Goal: Information Seeking & Learning: Learn about a topic

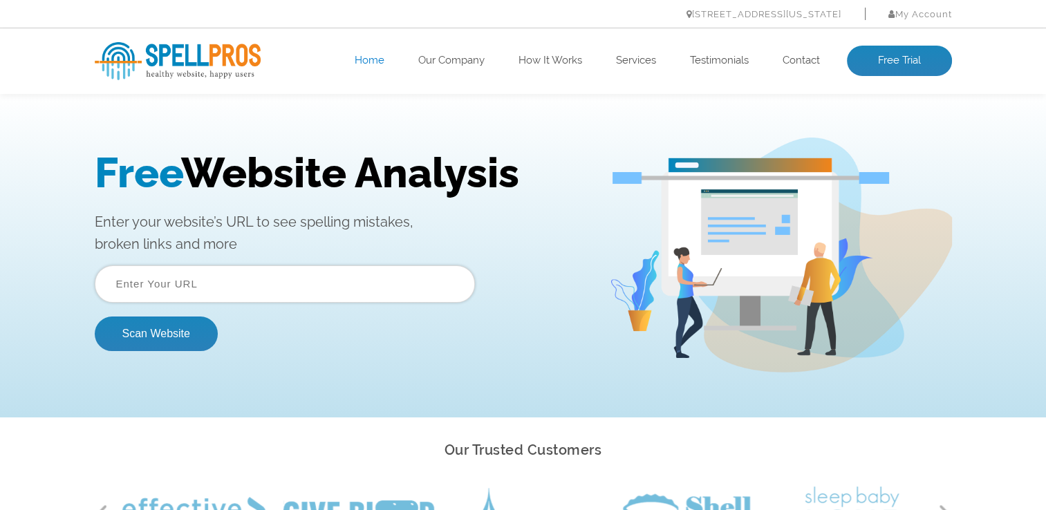
click at [568, 252] on p "Enter your website’s URL to see spelling mistakes, broken links and more" at bounding box center [342, 233] width 494 height 44
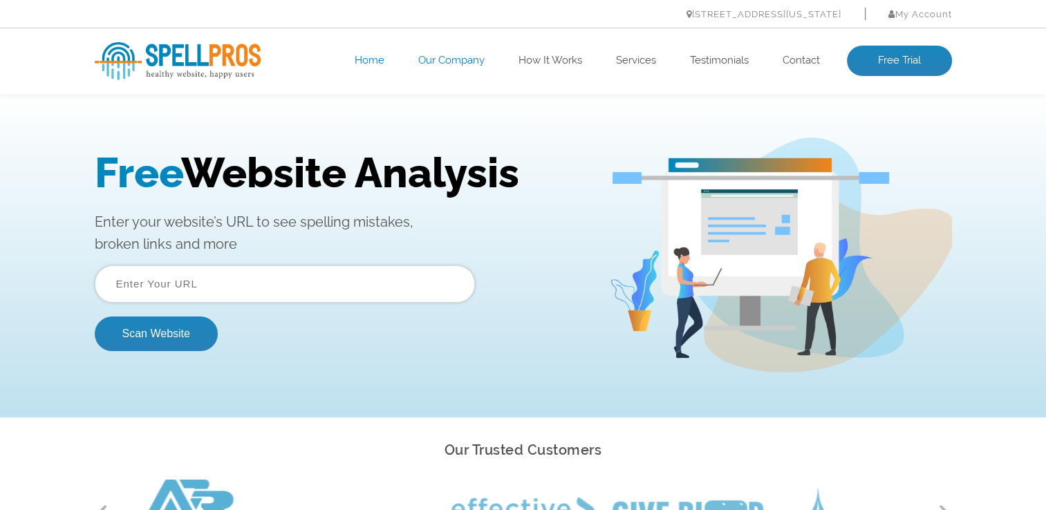
click at [443, 55] on link "Our Company" at bounding box center [451, 61] width 66 height 14
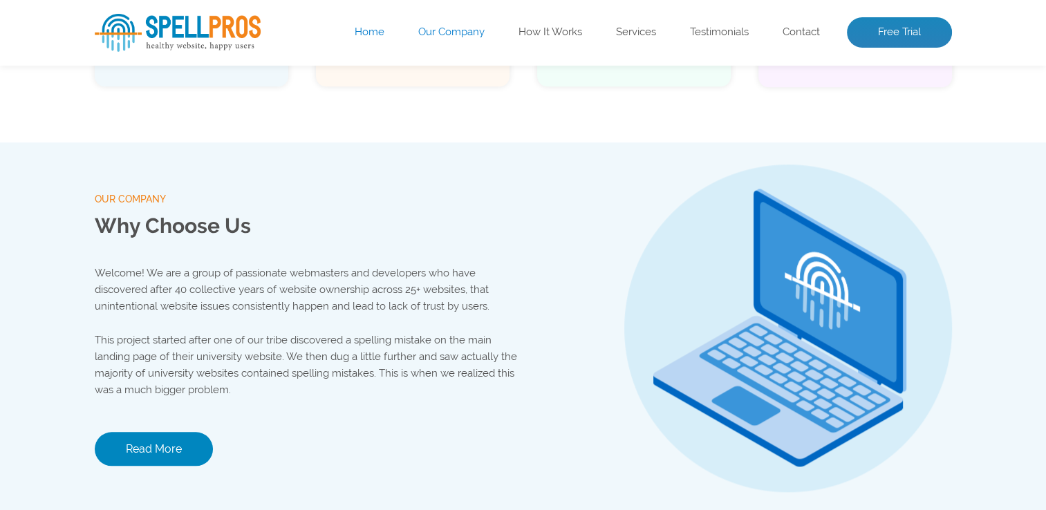
scroll to position [1450, 0]
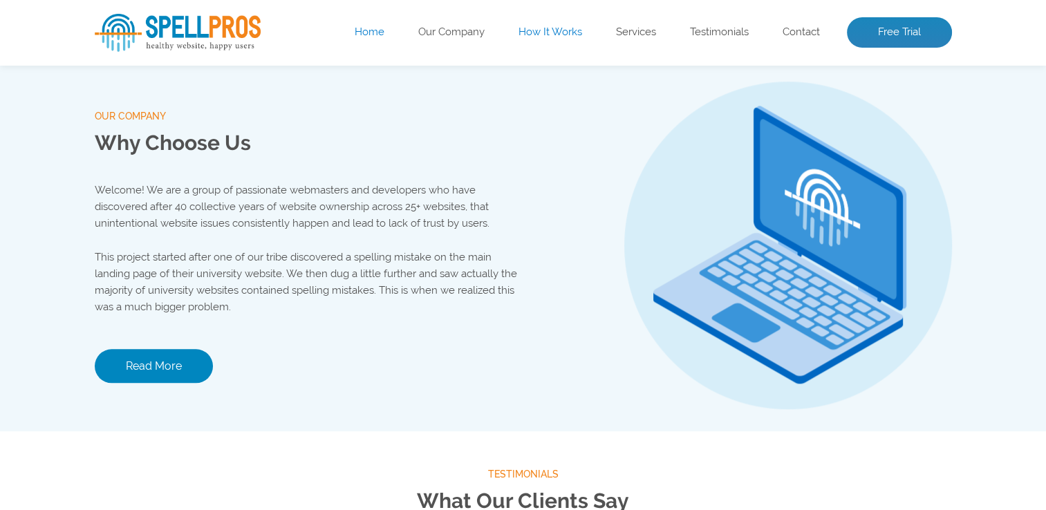
click at [537, 37] on link "How It Works" at bounding box center [551, 33] width 64 height 14
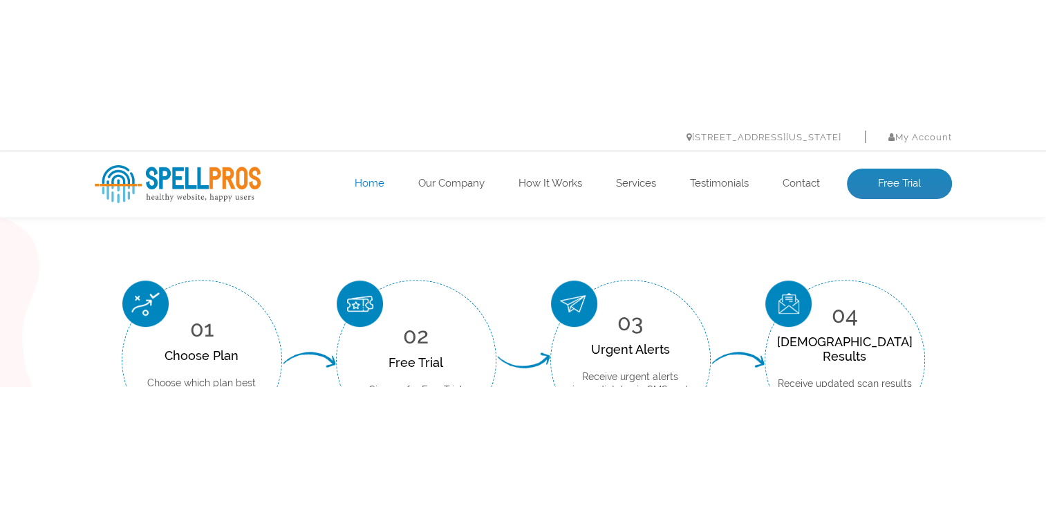
scroll to position [0, 0]
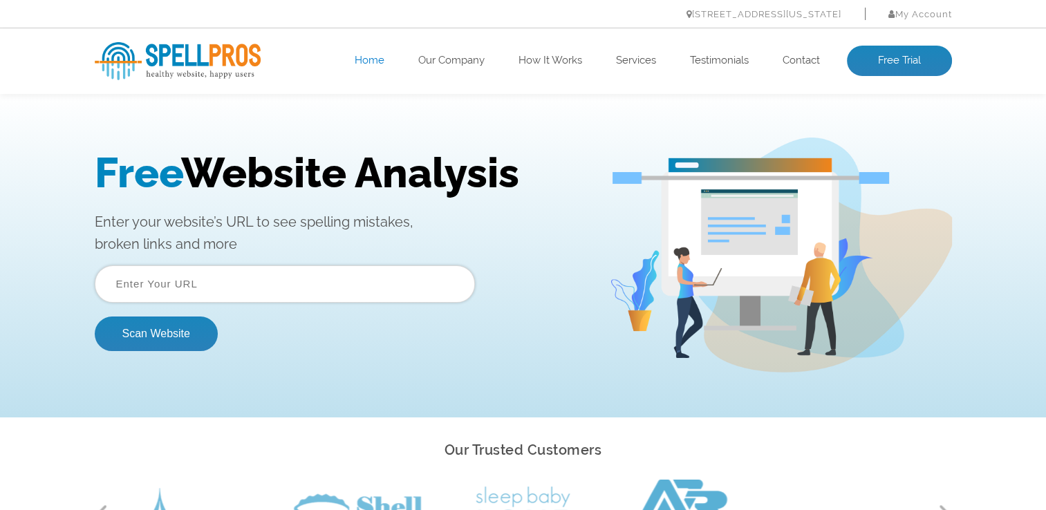
click at [675, 333] on img at bounding box center [780, 255] width 343 height 235
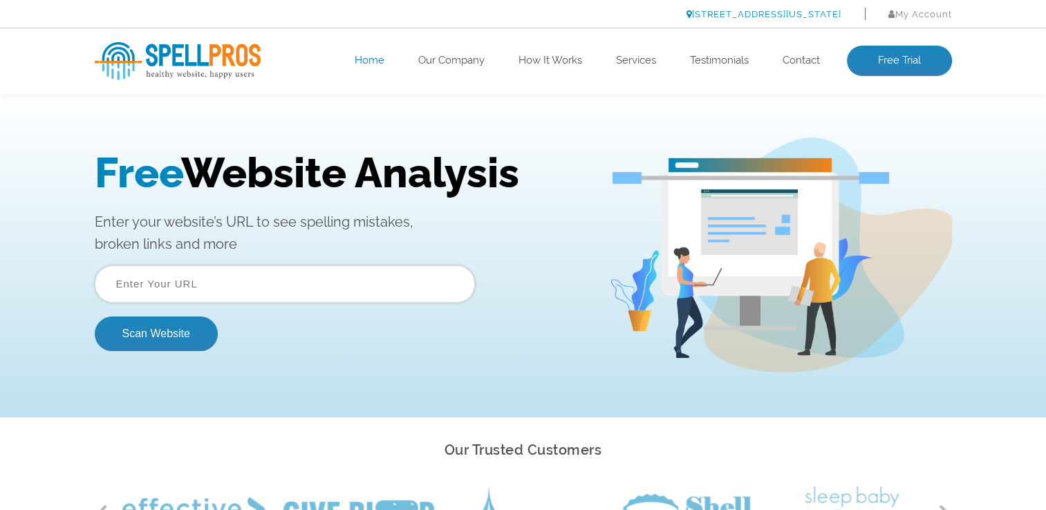
click at [687, 15] on link "[STREET_ADDRESS][US_STATE]" at bounding box center [764, 14] width 155 height 10
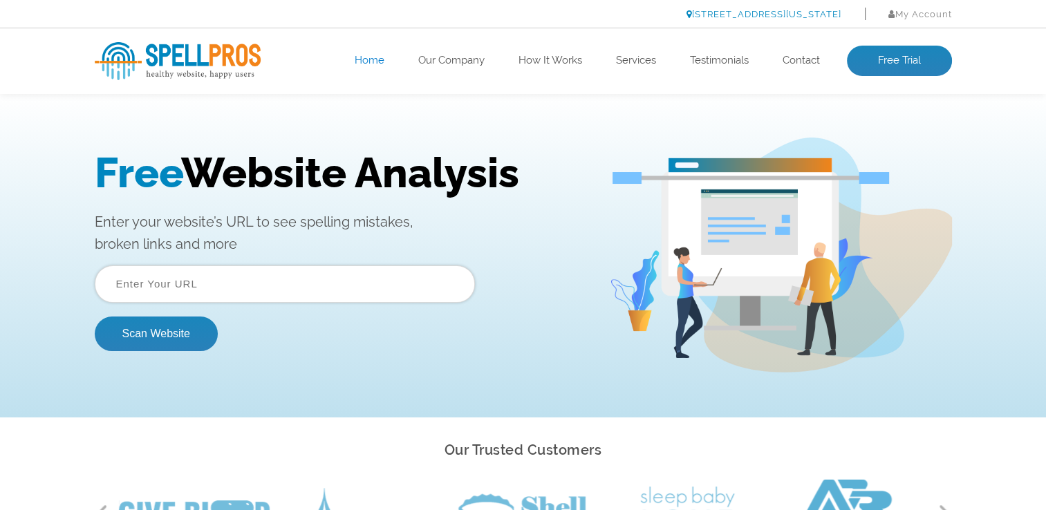
click at [687, 15] on link "[STREET_ADDRESS][US_STATE]" at bounding box center [764, 14] width 155 height 10
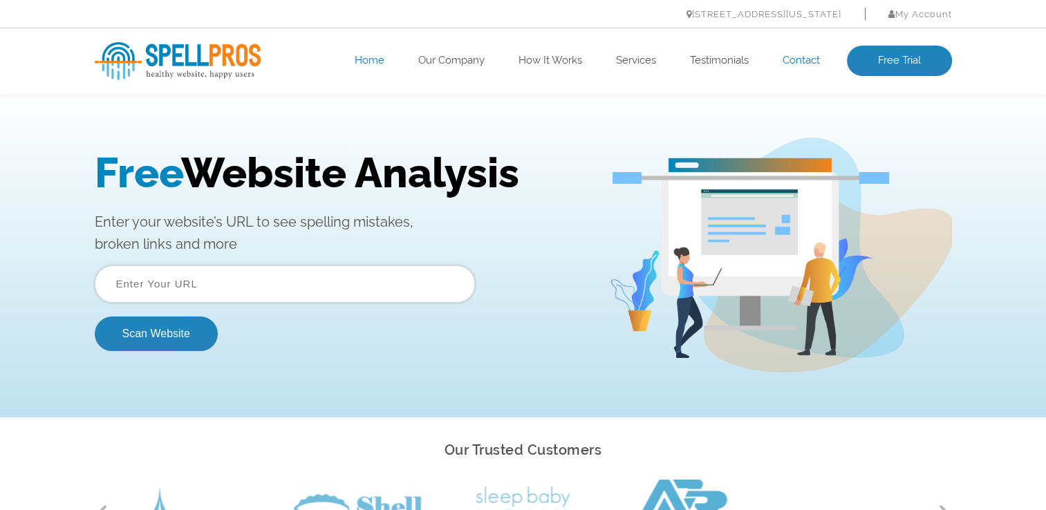
click at [797, 57] on link "Contact" at bounding box center [801, 61] width 37 height 14
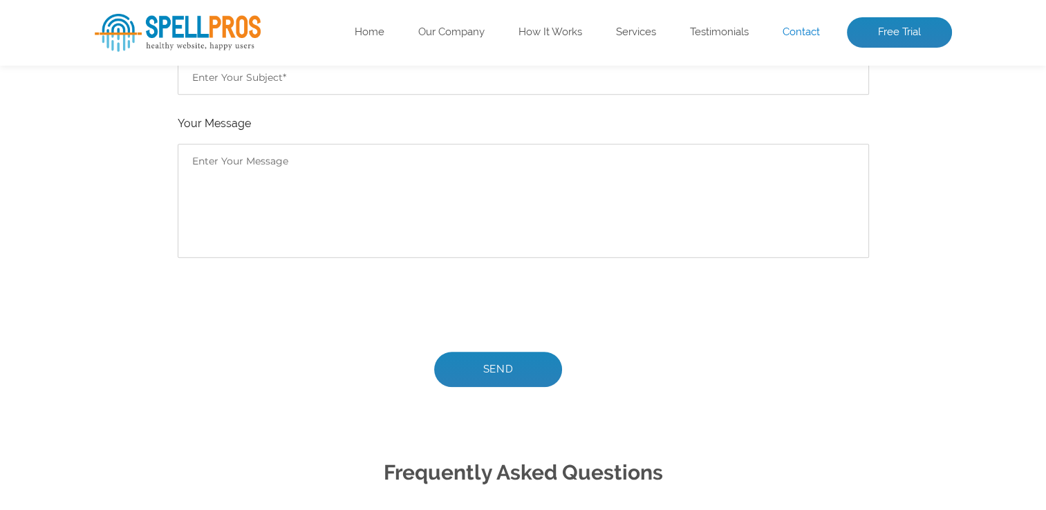
scroll to position [636, 0]
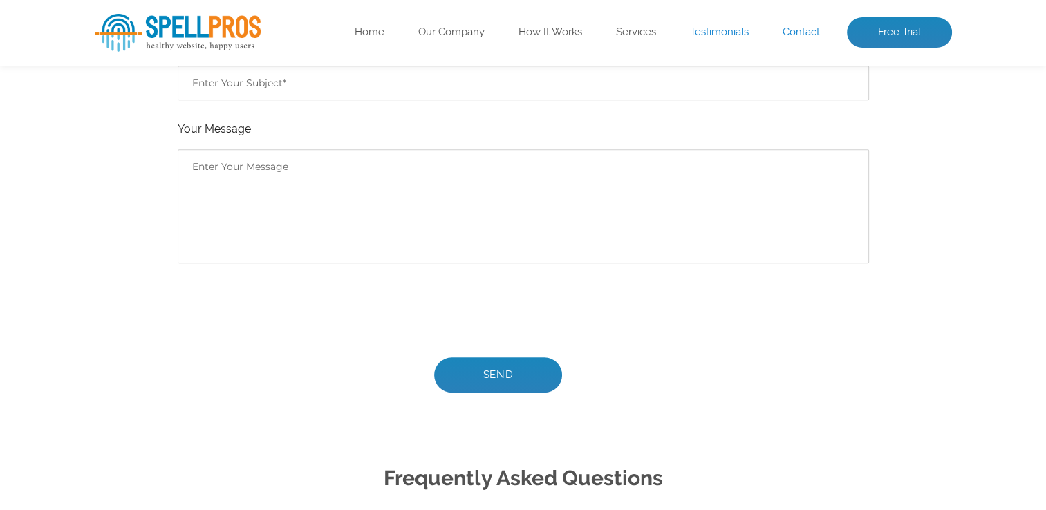
click at [712, 37] on link "Testimonials" at bounding box center [719, 33] width 59 height 14
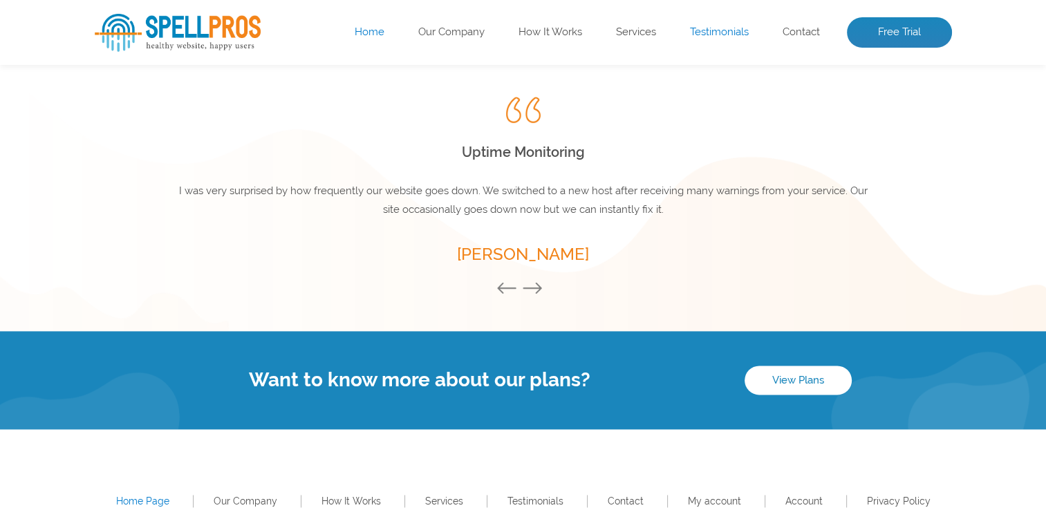
scroll to position [1902, 0]
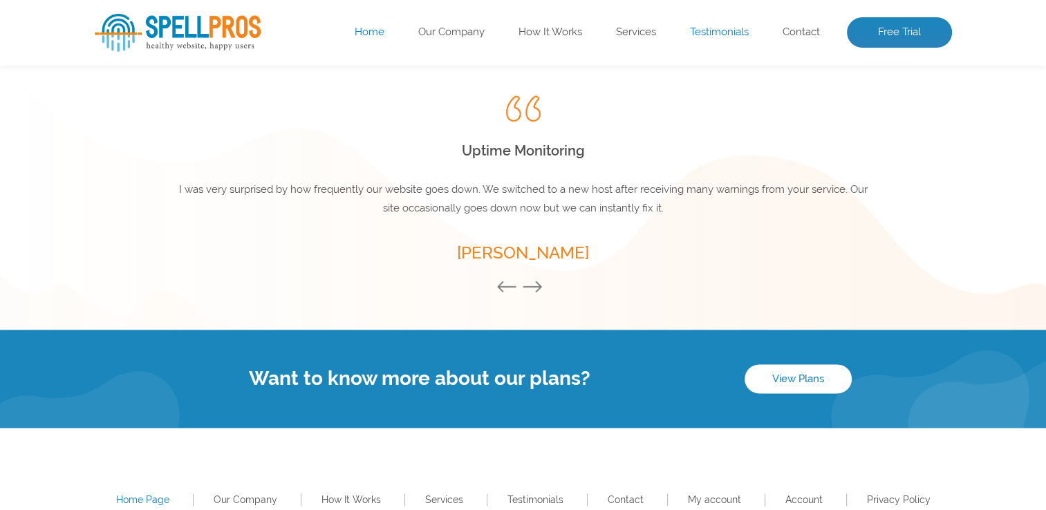
click at [533, 288] on button "Next" at bounding box center [536, 287] width 28 height 15
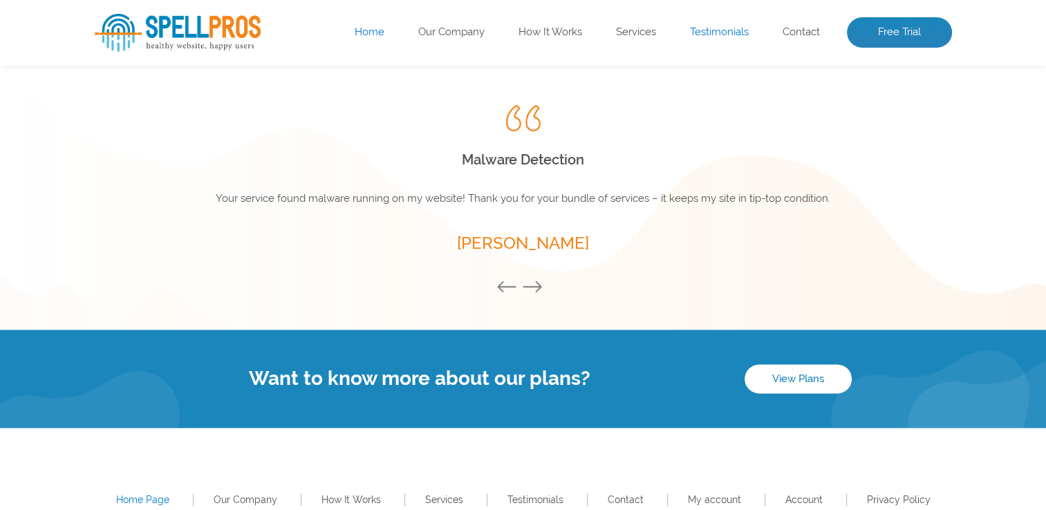
click at [533, 288] on button "Next" at bounding box center [536, 287] width 28 height 15
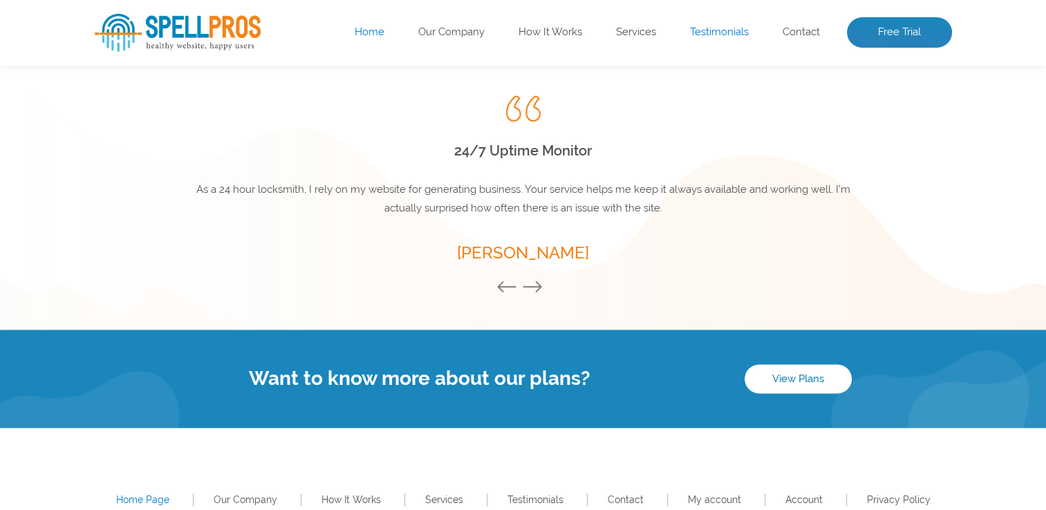
click at [533, 288] on button "Next" at bounding box center [536, 287] width 28 height 15
